Goal: Transaction & Acquisition: Download file/media

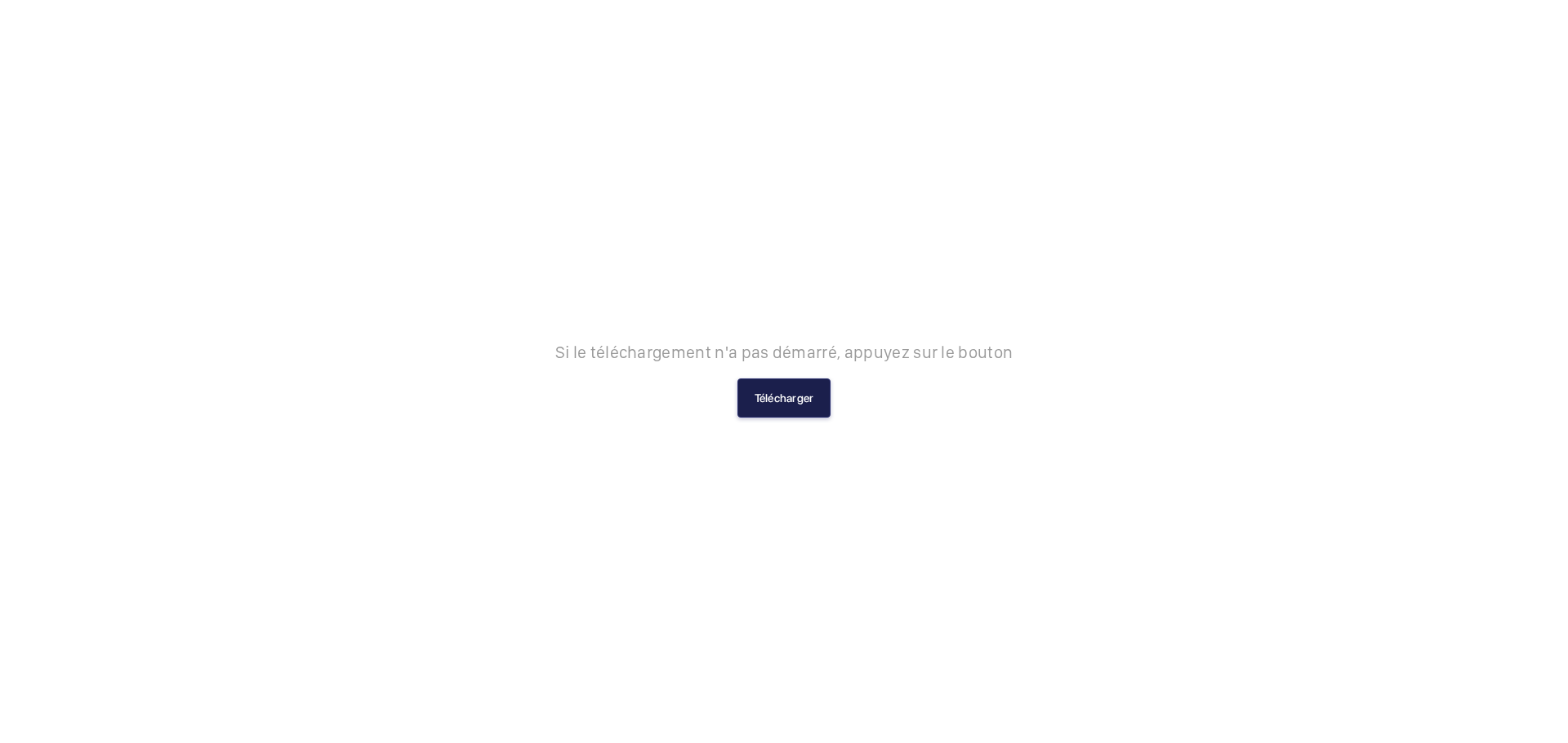
click at [807, 393] on button "Télécharger" at bounding box center [784, 398] width 94 height 39
drag, startPoint x: 0, startPoint y: 0, endPoint x: 769, endPoint y: 404, distance: 868.7
click at [769, 404] on button "Télécharger" at bounding box center [784, 398] width 94 height 39
click at [773, 400] on button "Télécharger" at bounding box center [784, 398] width 94 height 39
click at [813, 402] on button "Télécharger" at bounding box center [784, 398] width 94 height 39
